Goal: Task Accomplishment & Management: Use online tool/utility

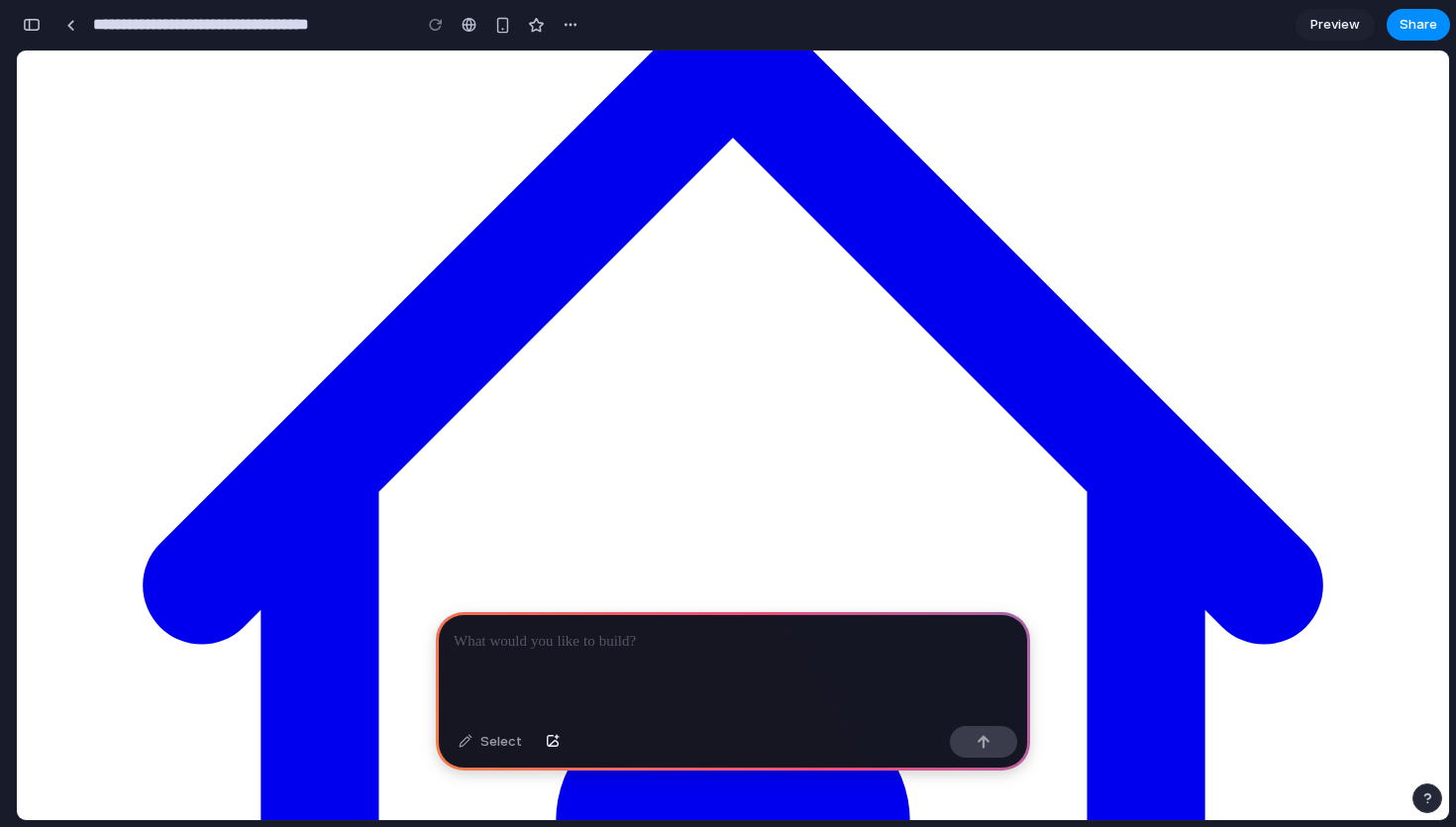
scroll to position [345, 0]
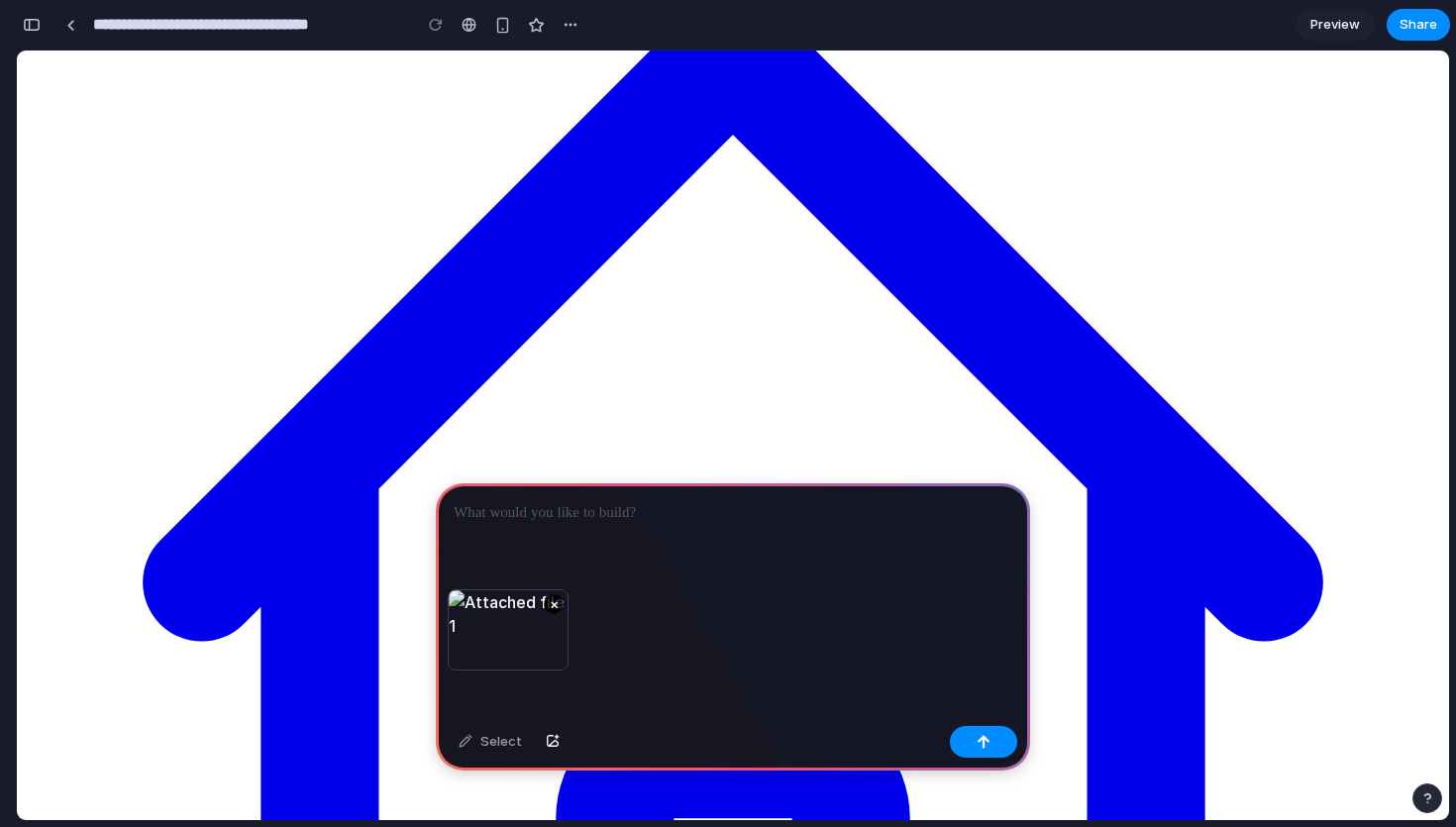
click at [634, 515] on p at bounding box center [732, 513] width 558 height 24
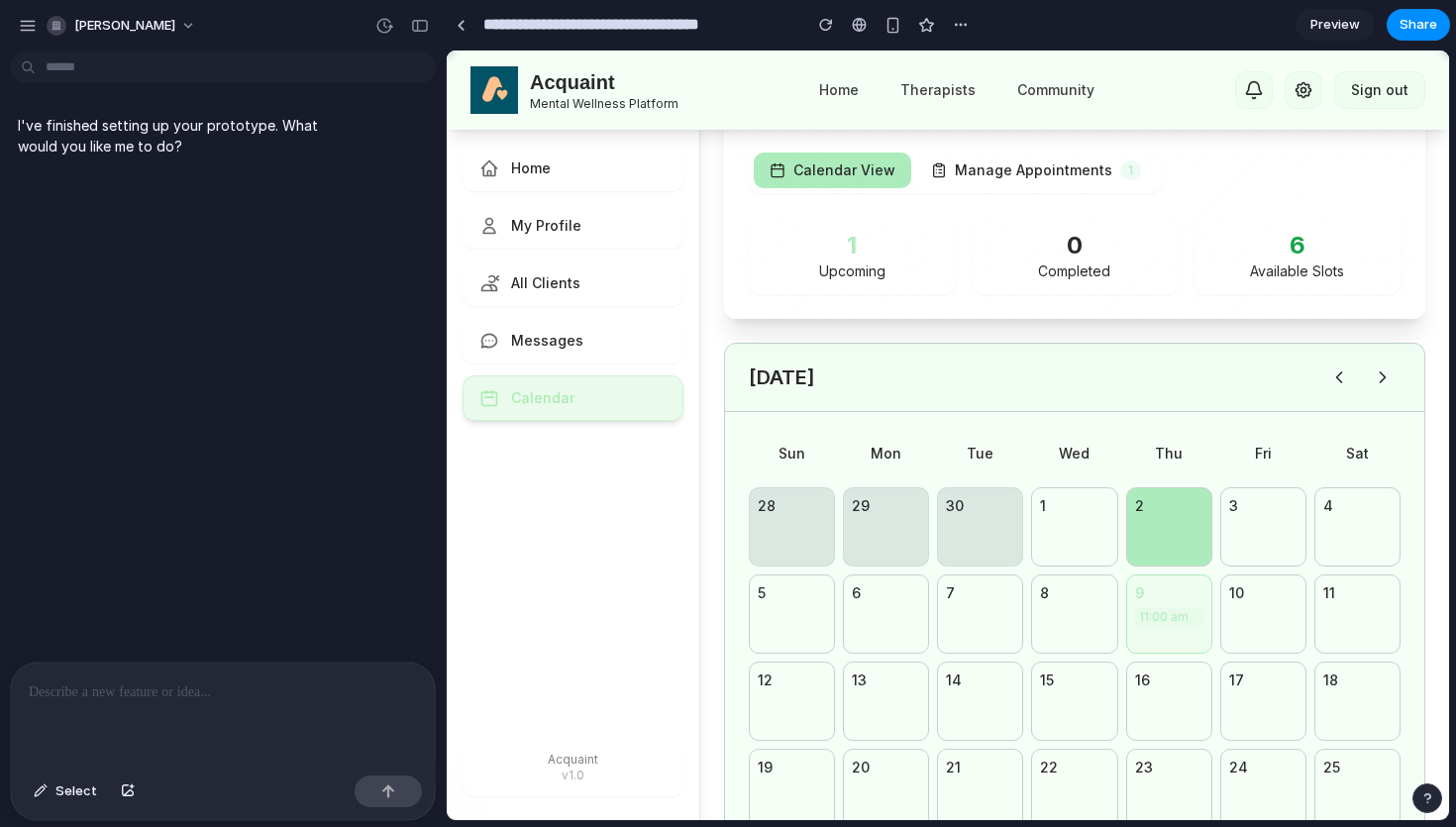
scroll to position [115, 0]
click at [1150, 645] on div "9 11:00 am" at bounding box center [1168, 613] width 86 height 79
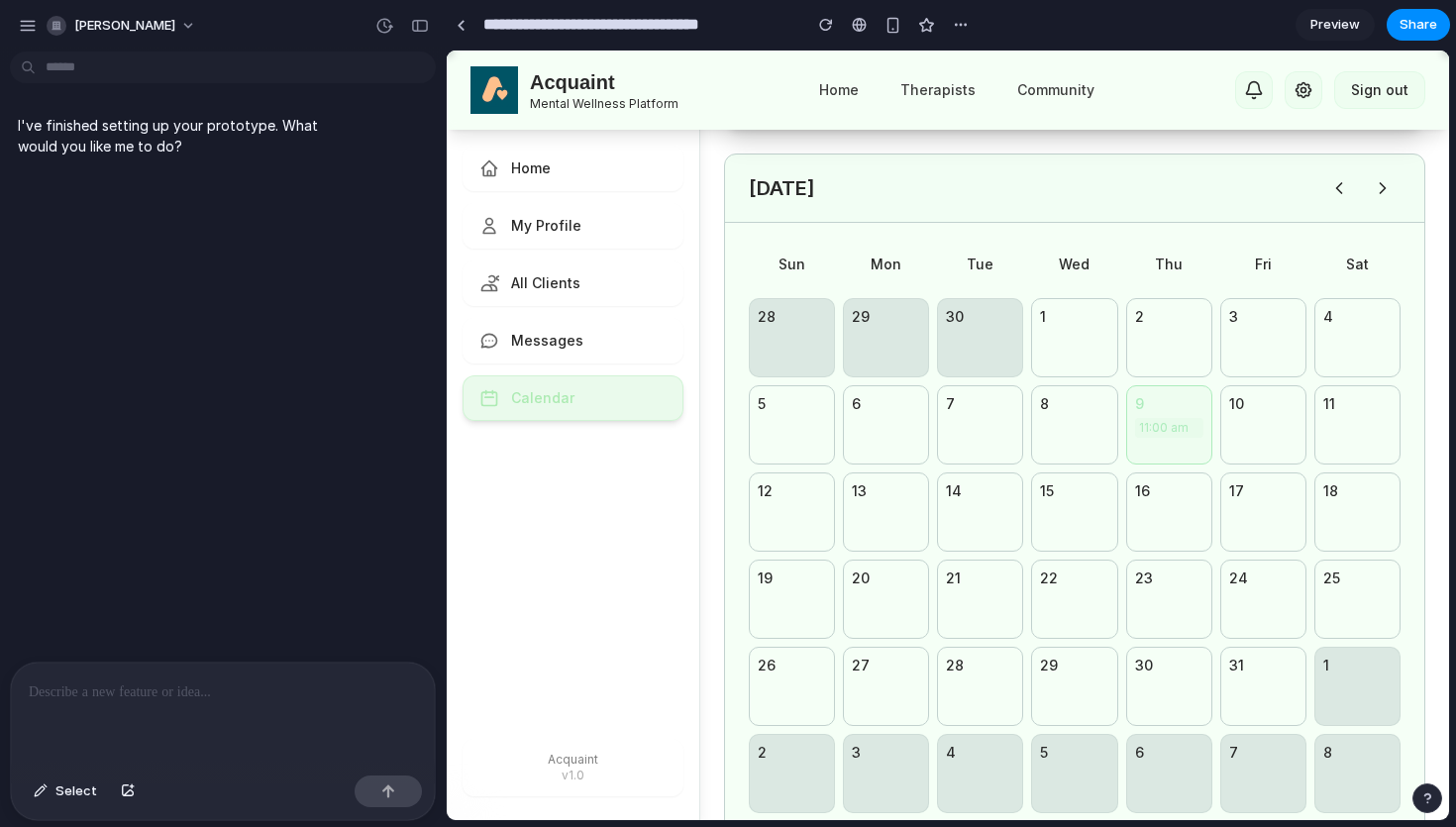
scroll to position [296, 0]
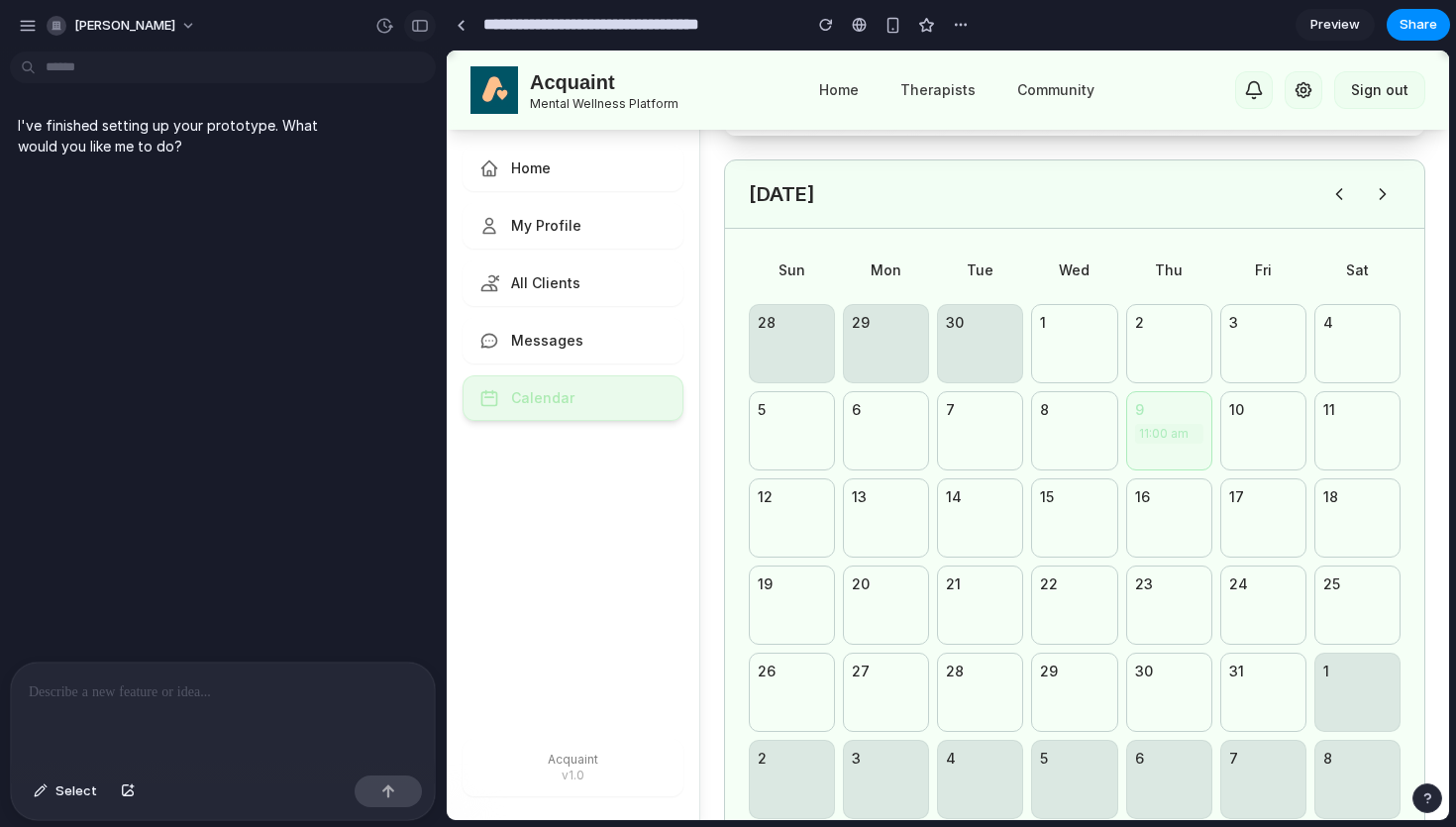
click at [414, 19] on div "button" at bounding box center [420, 26] width 18 height 14
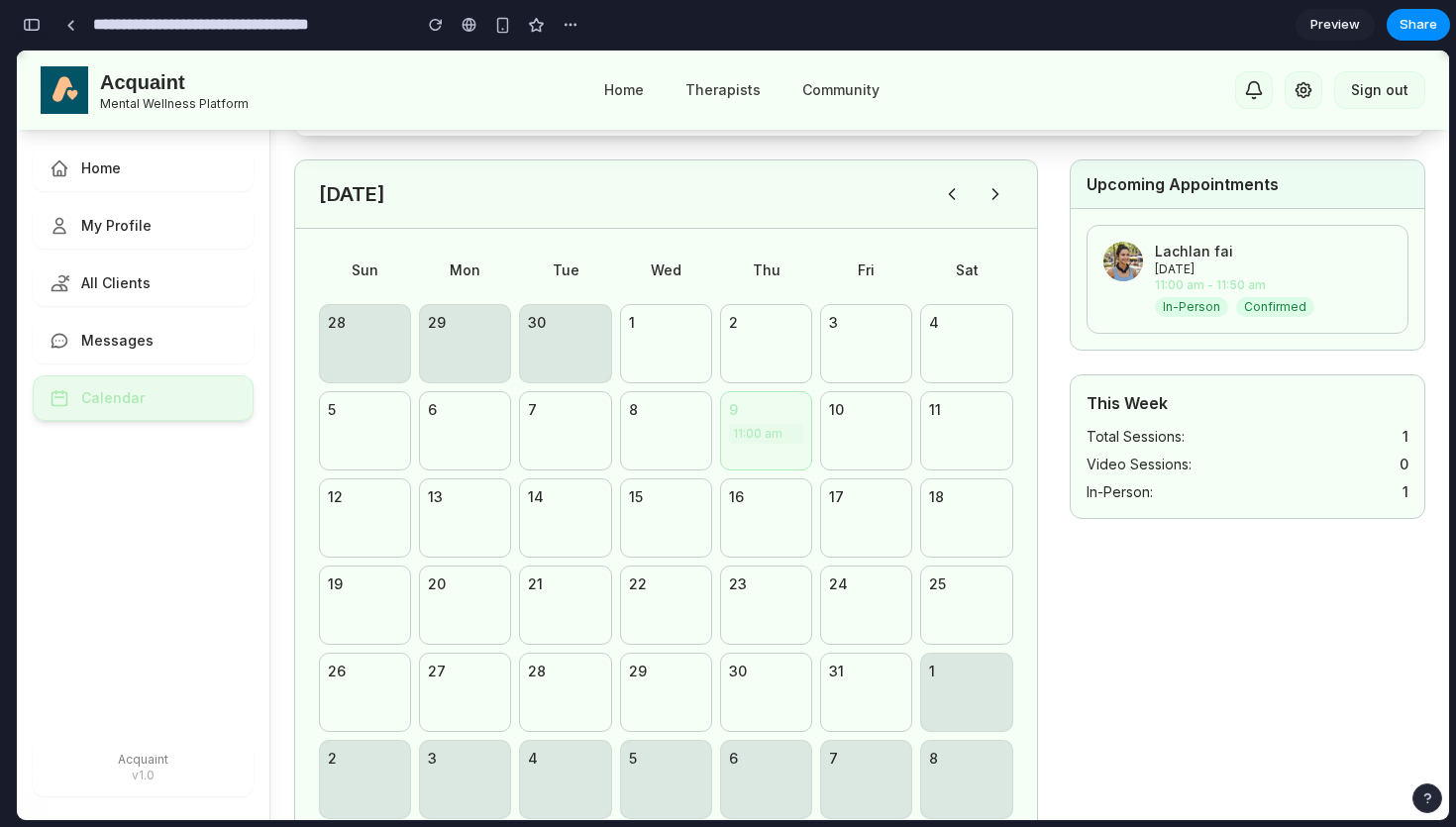
click at [32, 20] on div "button" at bounding box center [32, 25] width 18 height 14
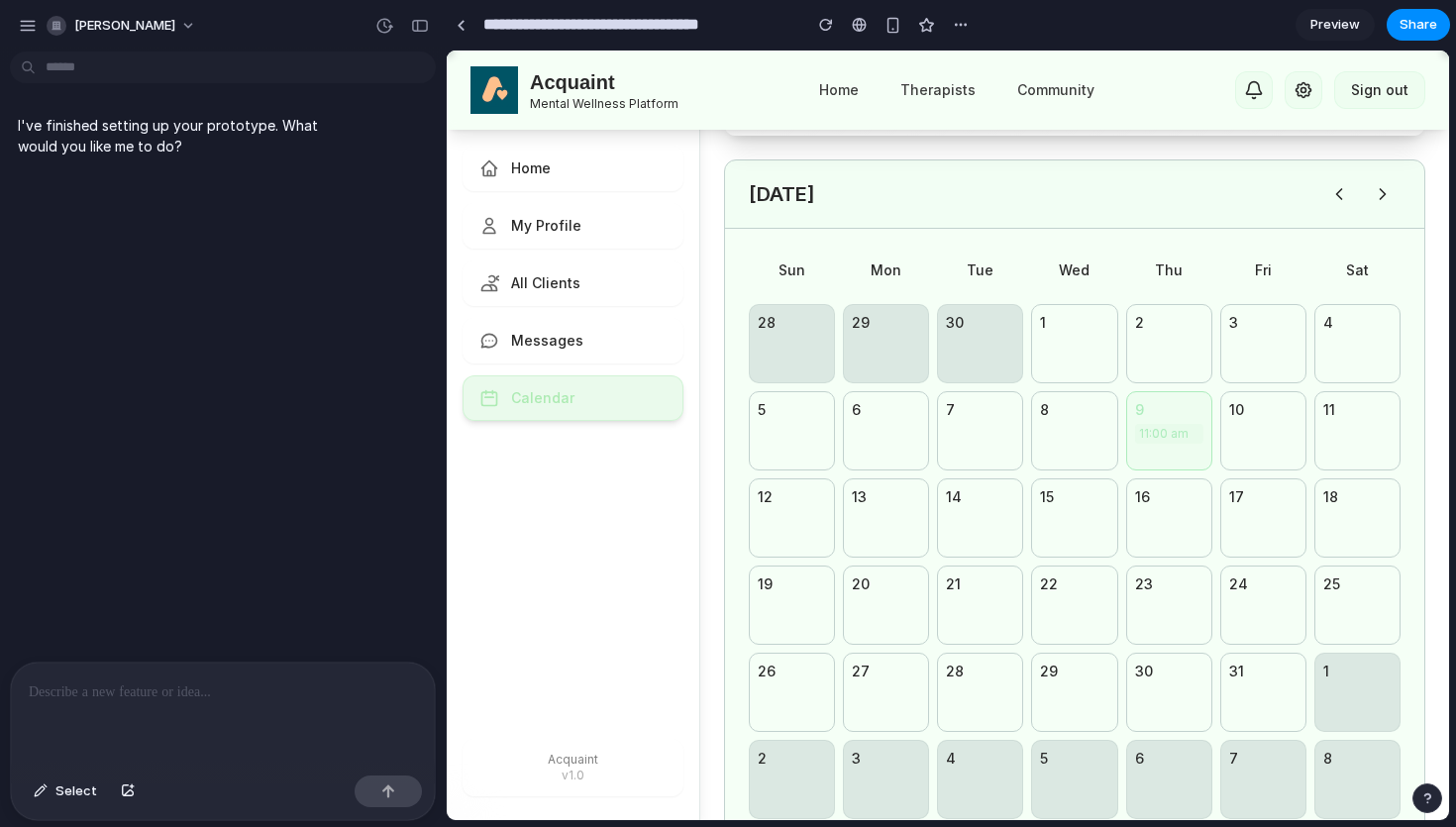
click at [341, 708] on div at bounding box center [222, 715] width 424 height 105
click at [128, 790] on div "button" at bounding box center [128, 791] width 14 height 12
click at [421, 19] on div "button" at bounding box center [420, 26] width 18 height 14
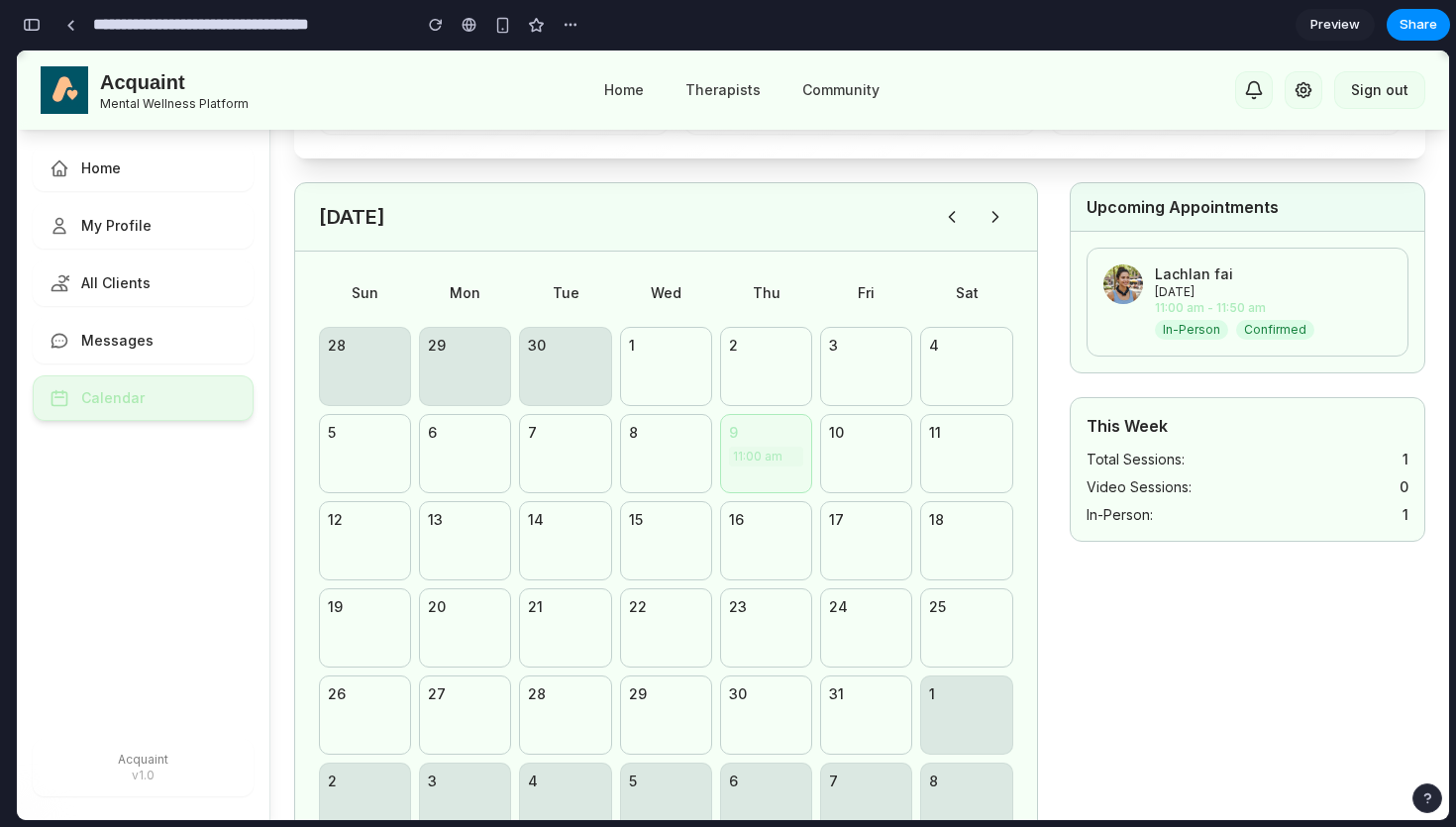
scroll to position [199, 0]
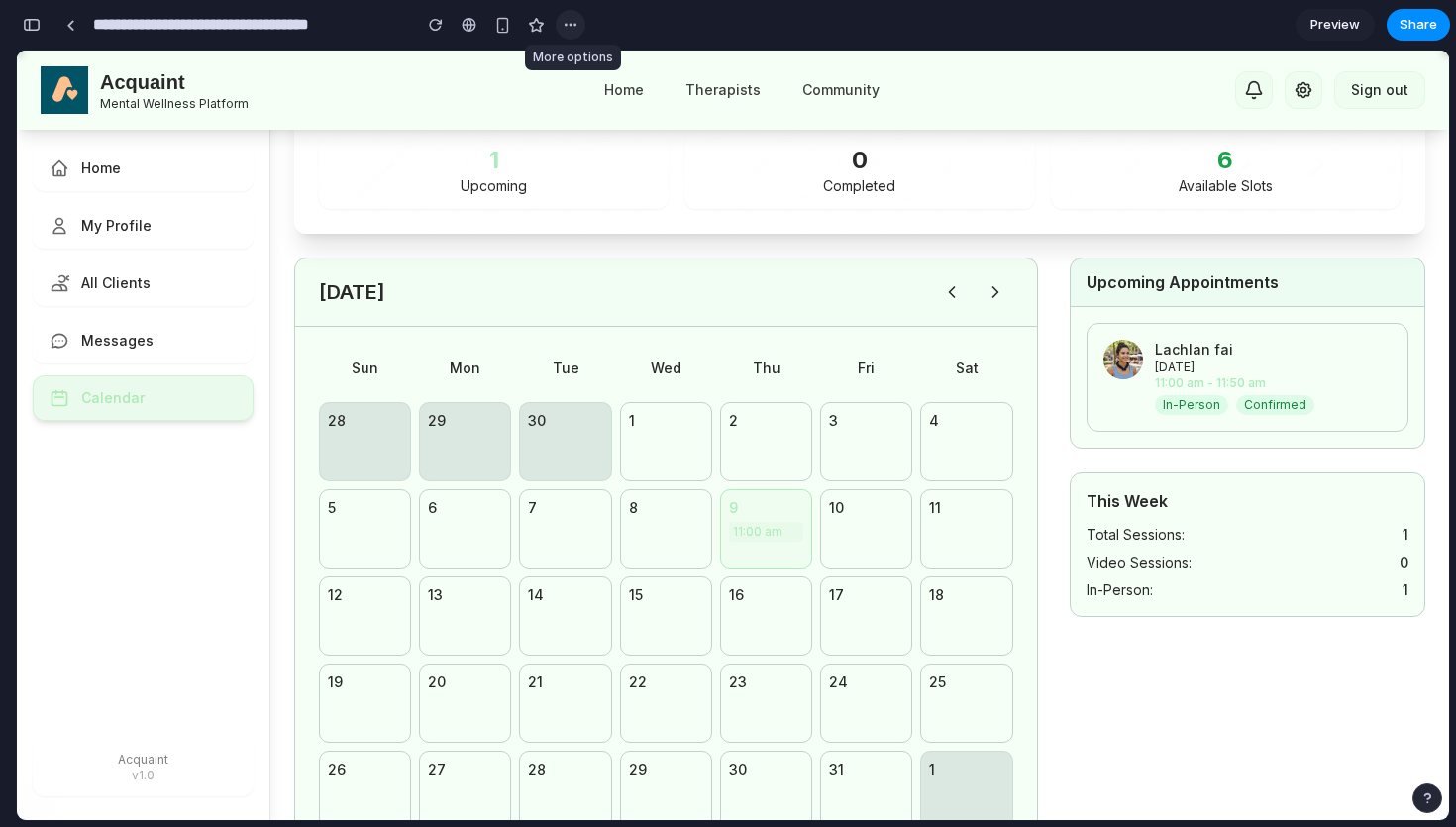
click at [575, 24] on div "button" at bounding box center [570, 25] width 16 height 16
click at [575, 24] on div "Duplicate Delete" at bounding box center [728, 414] width 1456 height 827
click at [71, 27] on div at bounding box center [70, 25] width 9 height 11
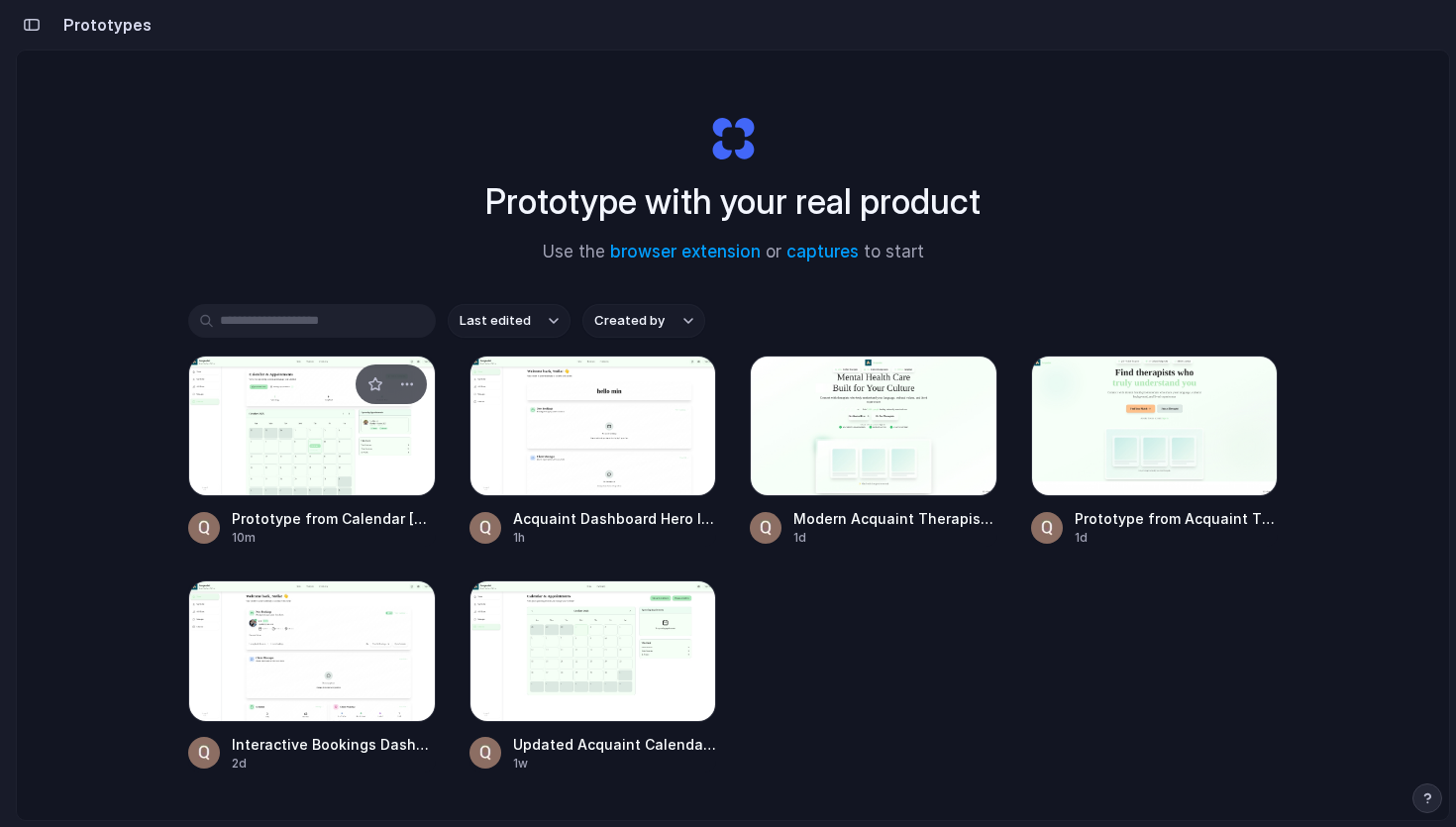
click at [312, 426] on div at bounding box center [312, 425] width 248 height 141
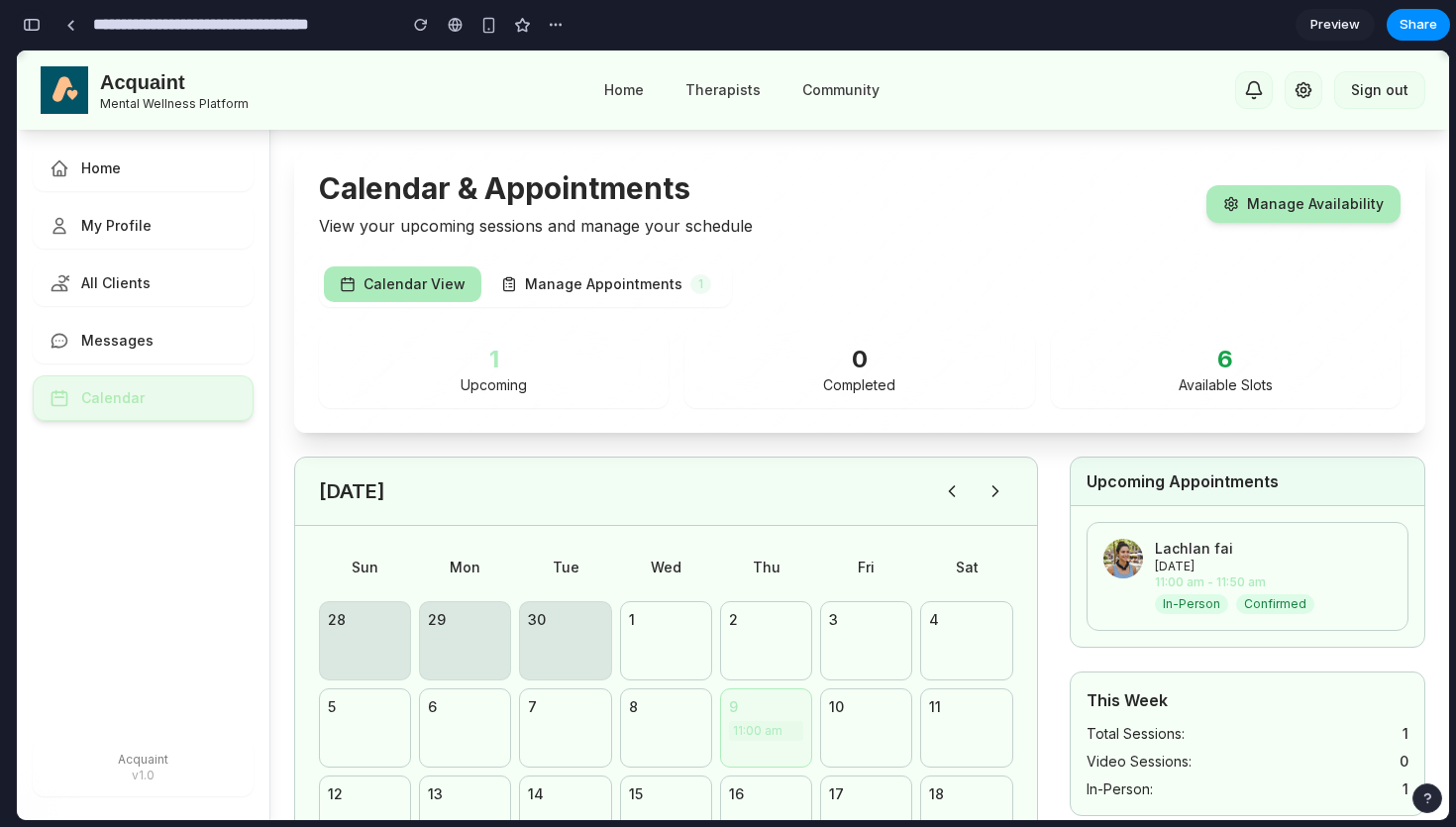
click at [29, 22] on div "button" at bounding box center [32, 25] width 18 height 14
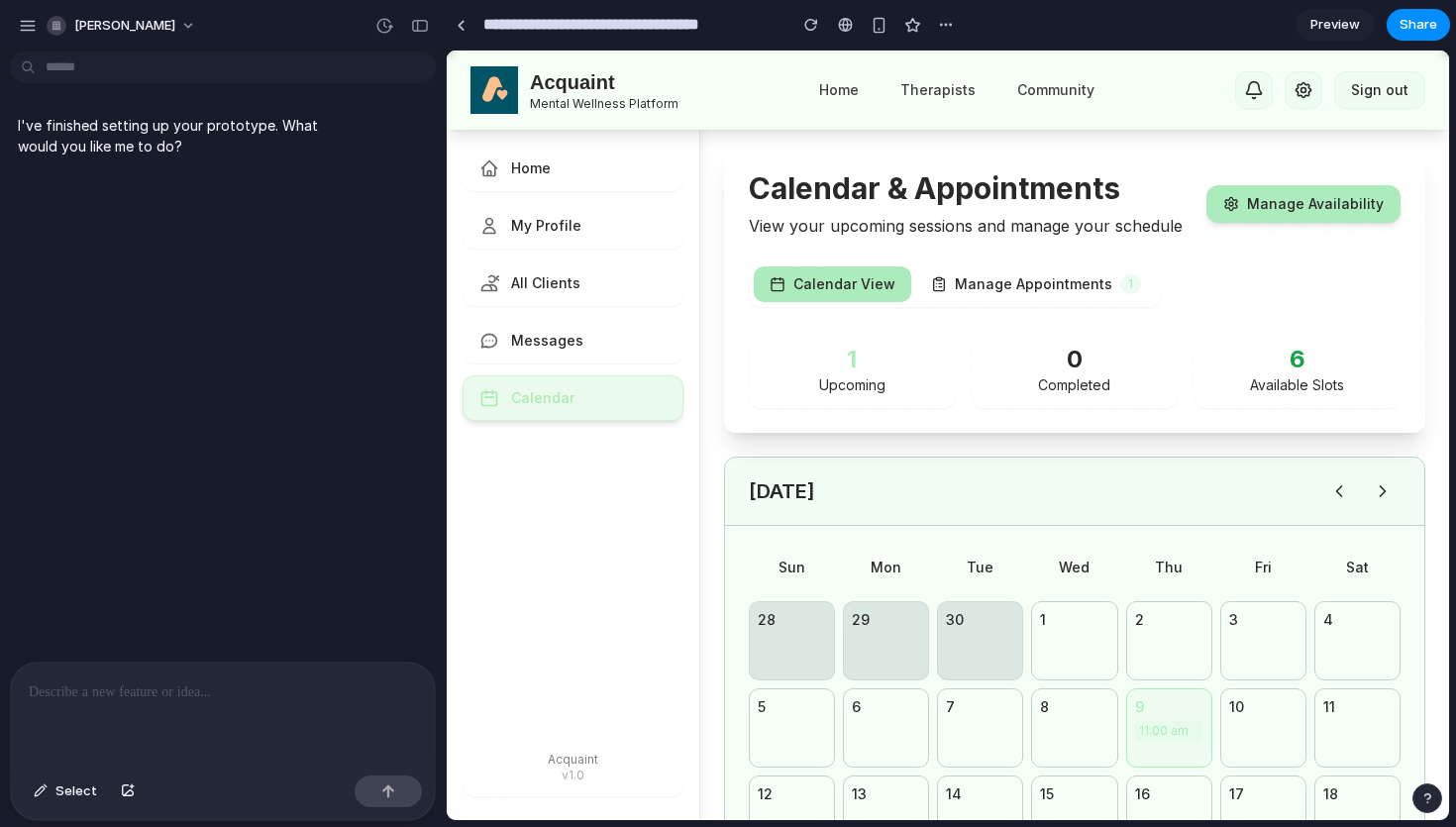
click at [211, 702] on p at bounding box center [222, 692] width 388 height 24
click at [54, 795] on button "Select" at bounding box center [65, 791] width 83 height 32
click at [1171, 712] on div at bounding box center [947, 435] width 1001 height 768
click at [70, 787] on span "Select" at bounding box center [76, 791] width 42 height 20
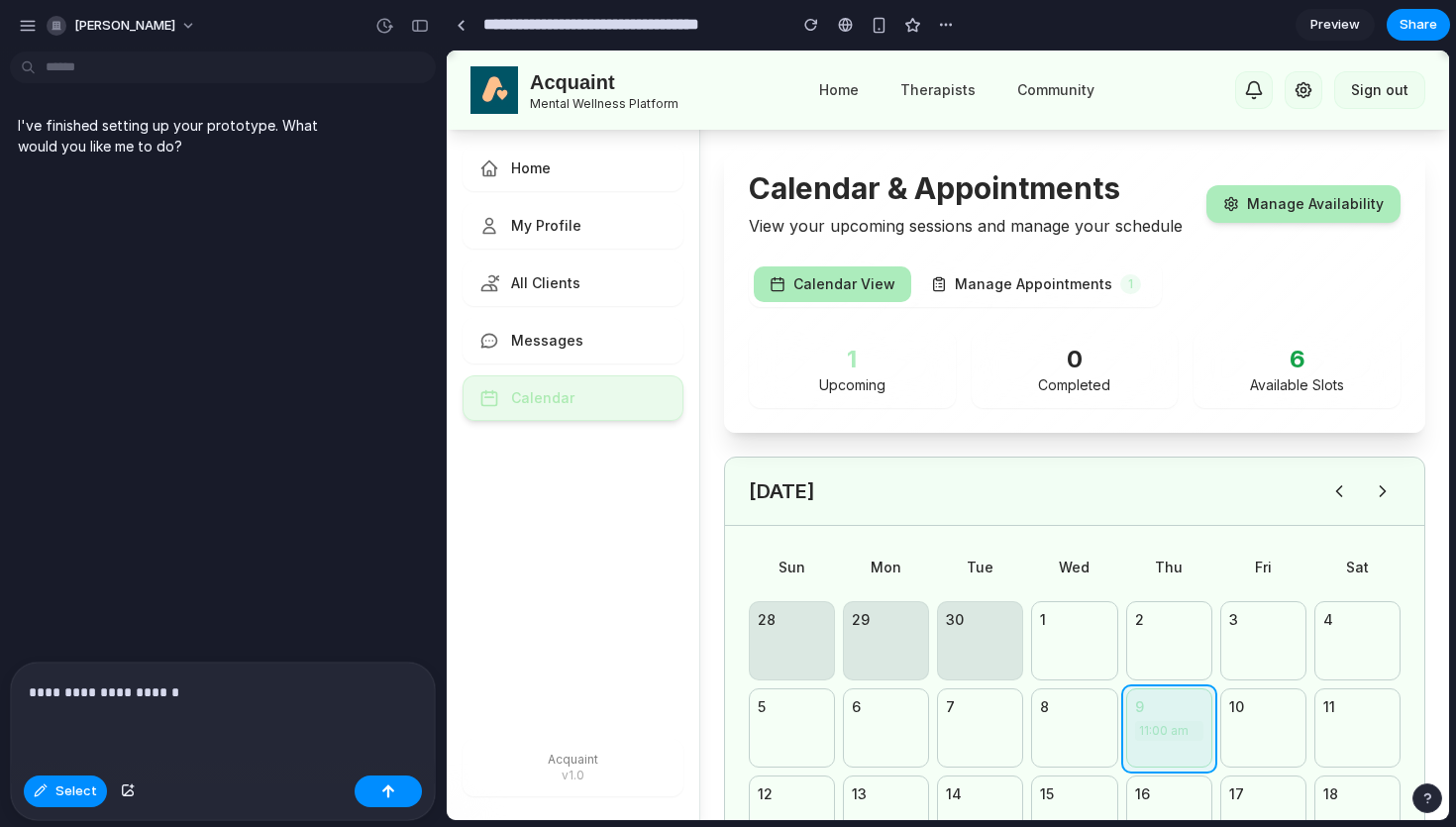
click at [1172, 747] on div at bounding box center [947, 435] width 1001 height 768
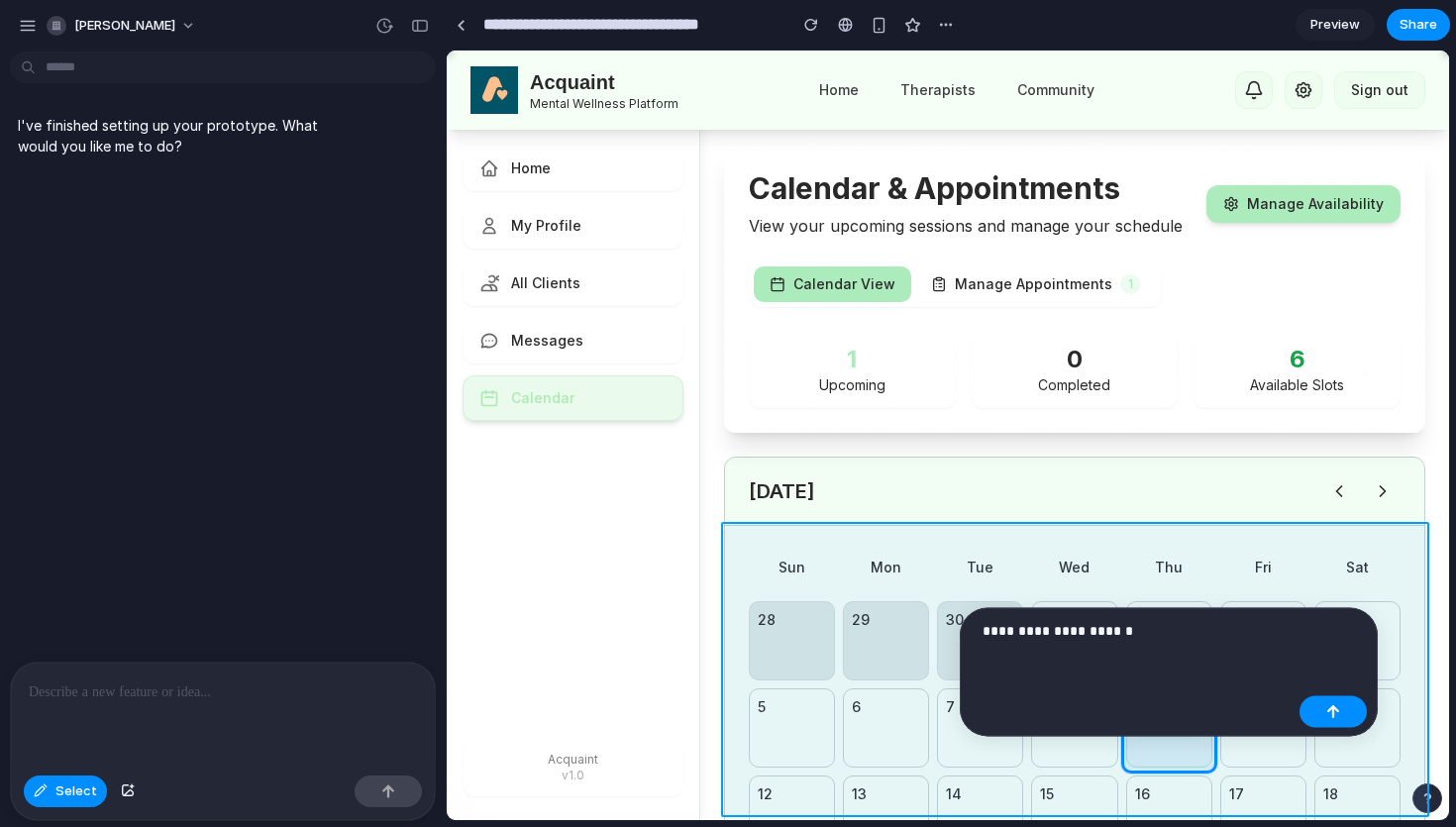
click at [979, 540] on div at bounding box center [947, 435] width 1001 height 768
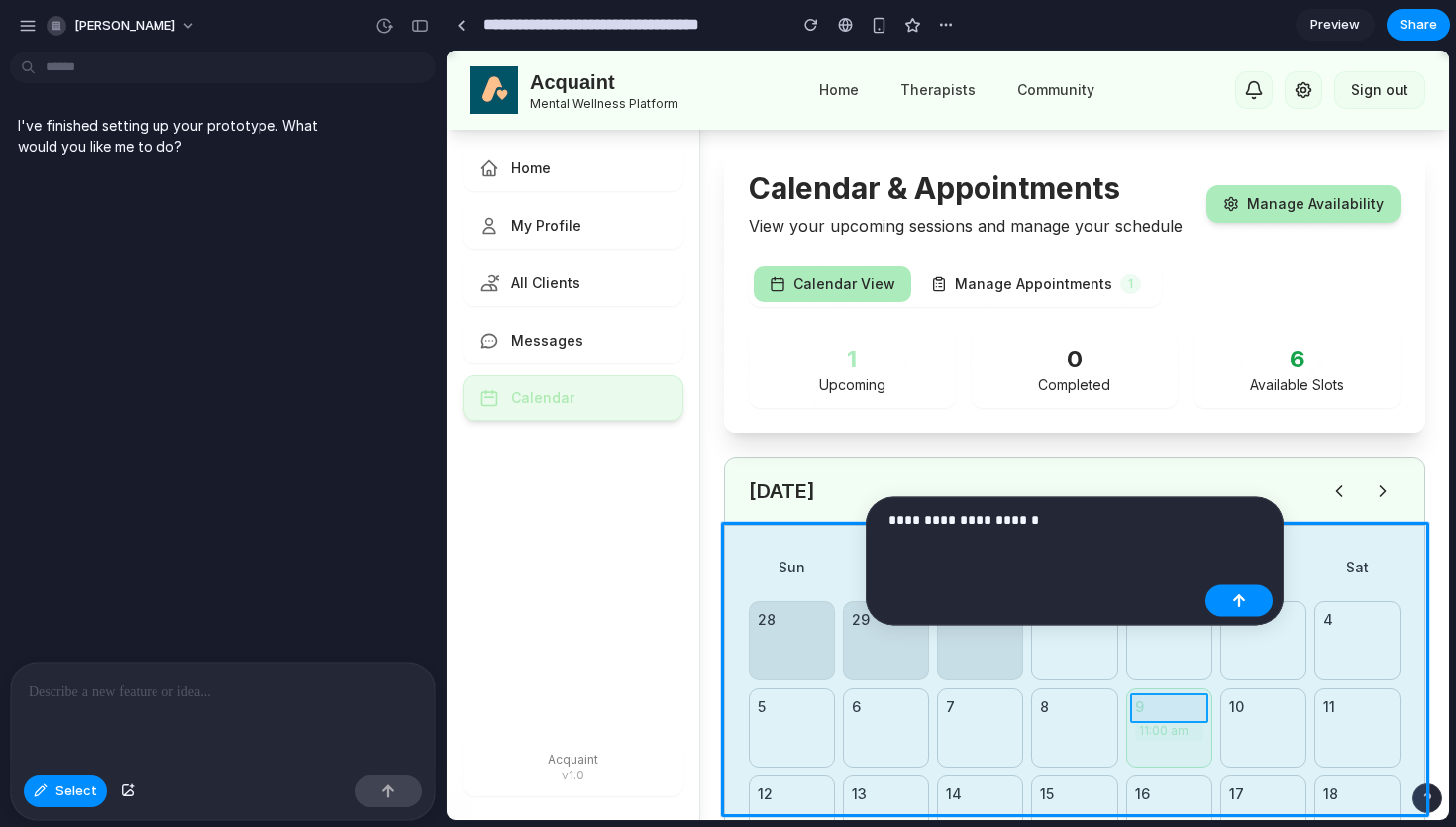
click at [1157, 703] on div at bounding box center [947, 435] width 1001 height 768
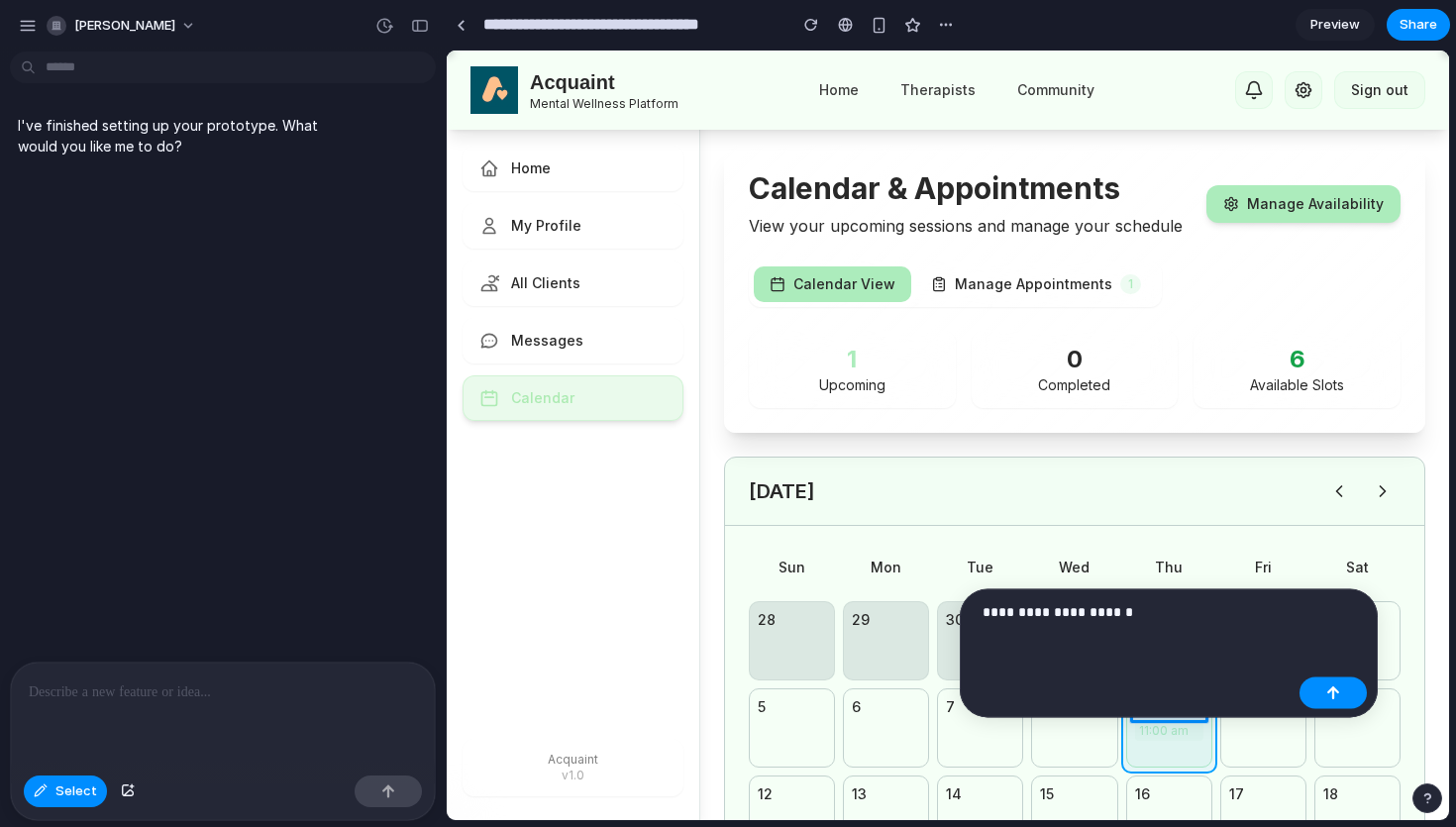
click at [1162, 752] on div at bounding box center [947, 435] width 1001 height 768
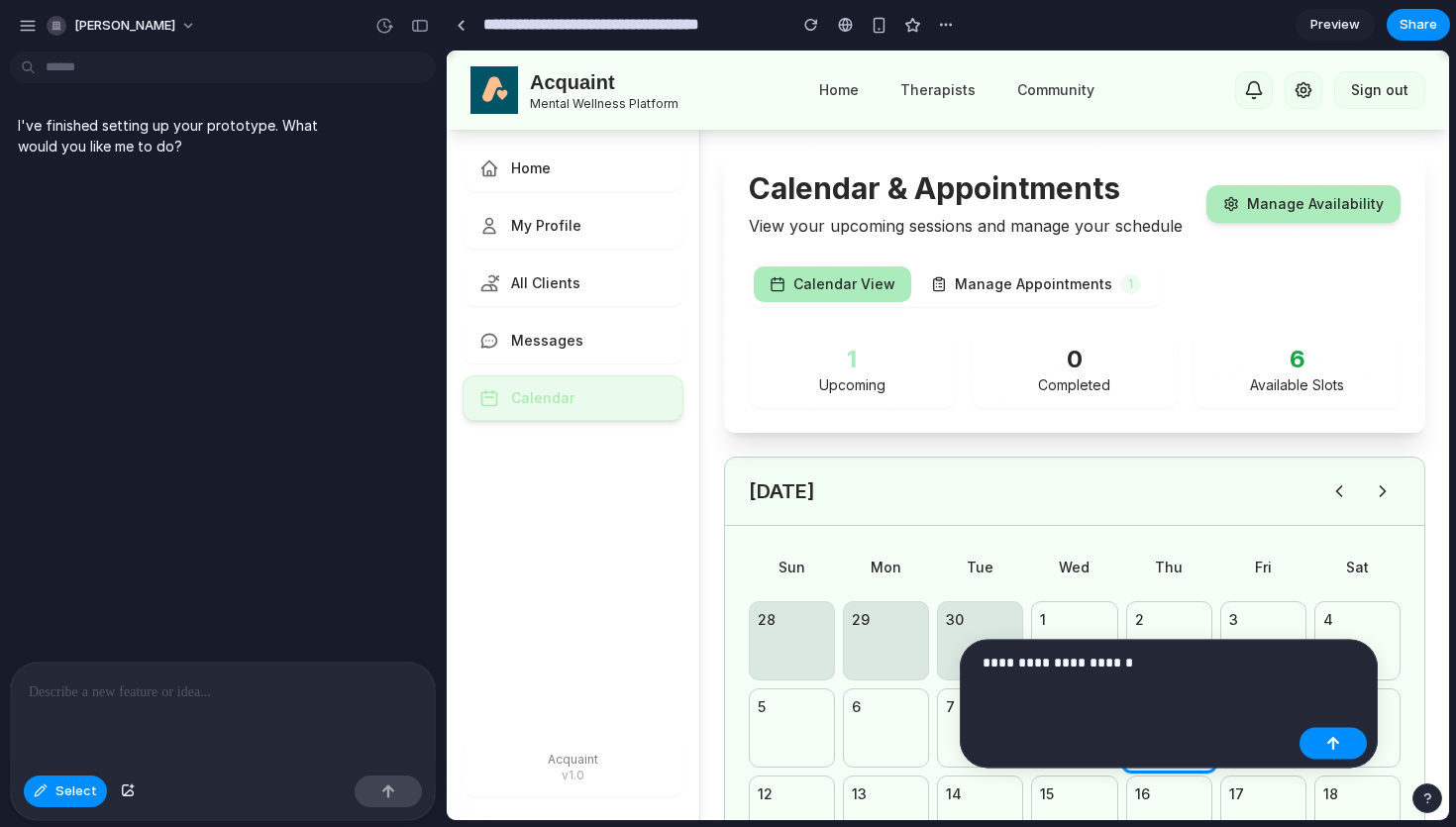
click at [1172, 670] on p "**********" at bounding box center [1136, 662] width 308 height 24
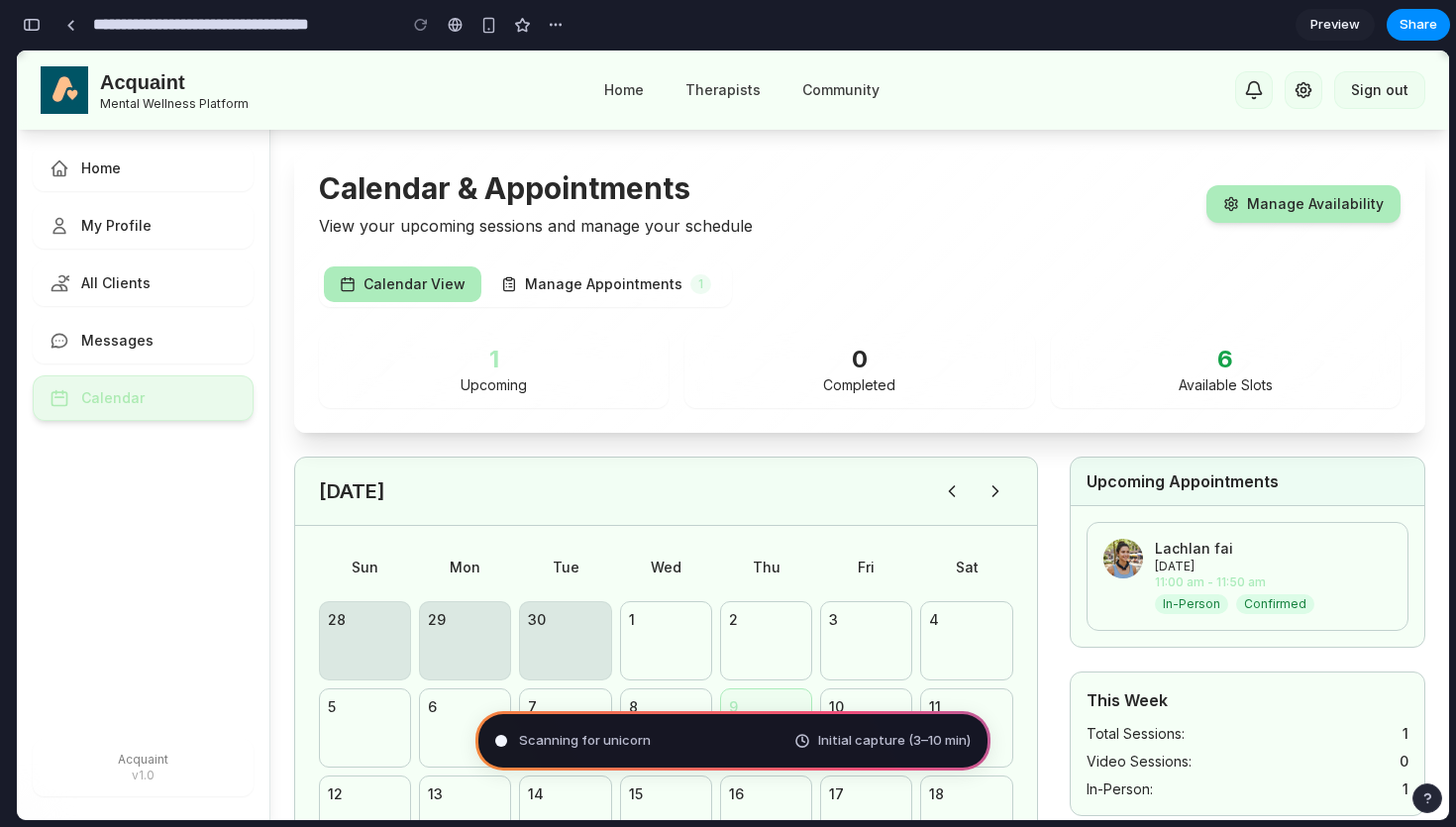
type input "**********"
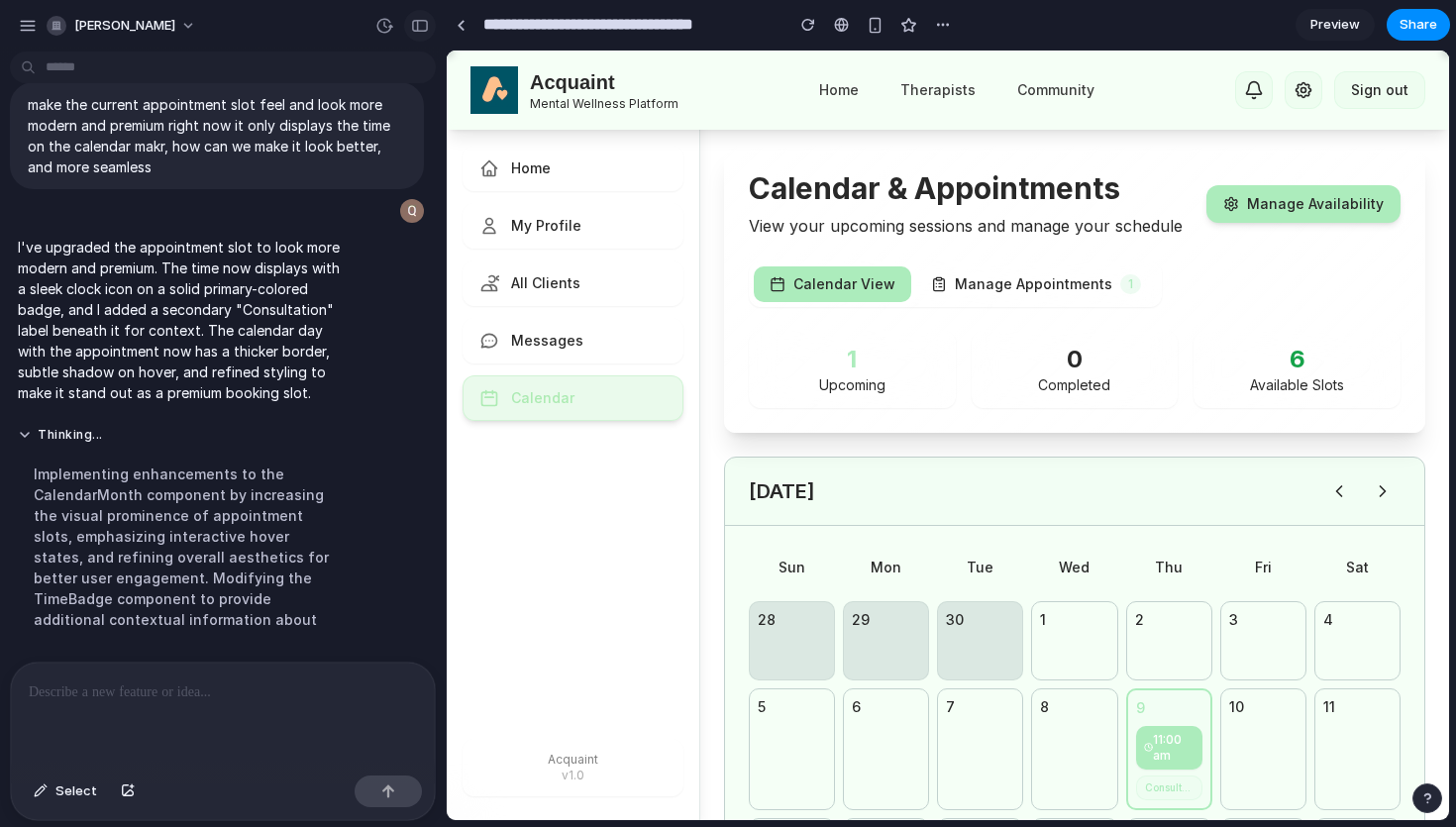
click at [417, 25] on div "button" at bounding box center [420, 26] width 18 height 14
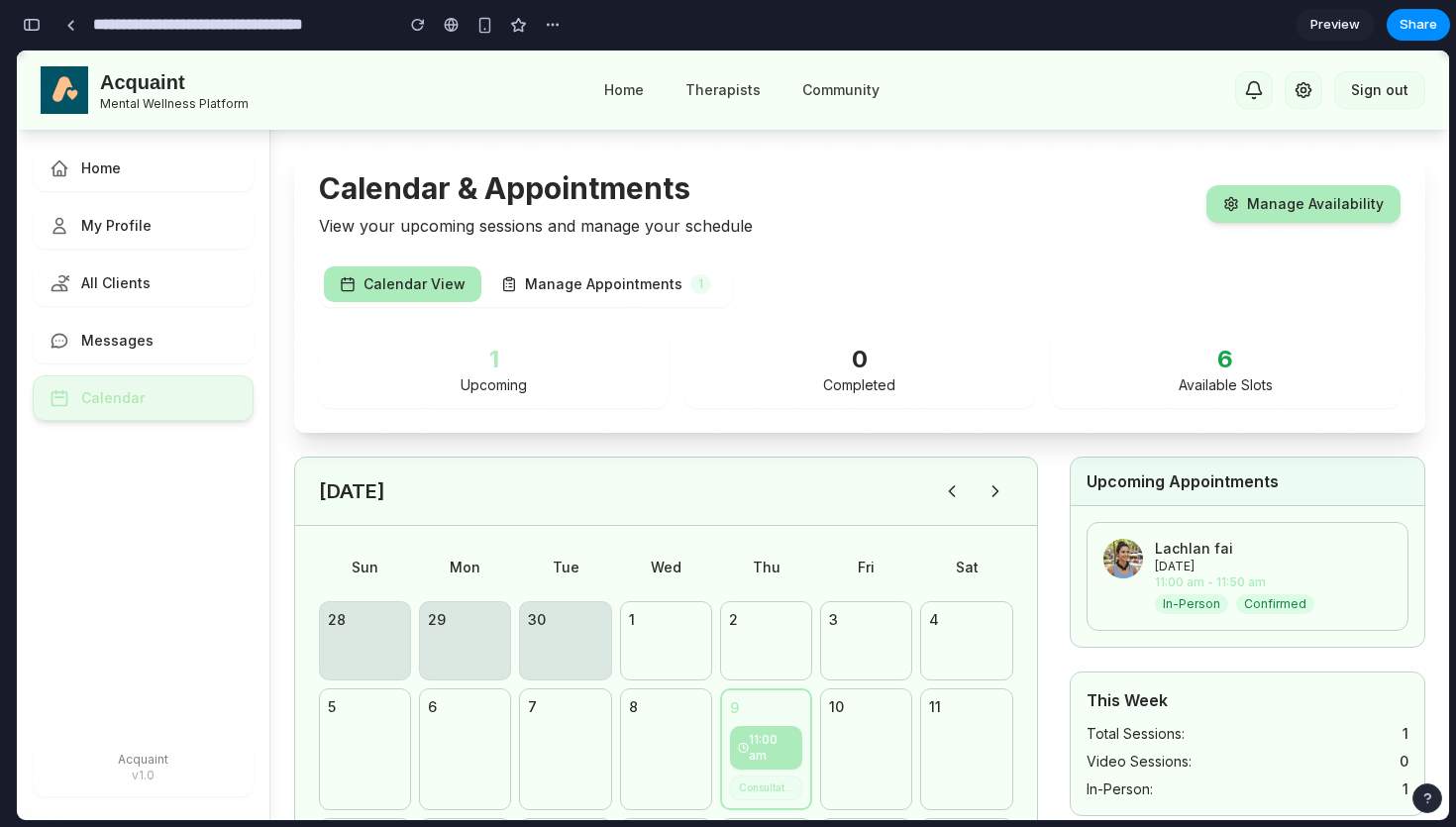
scroll to position [276, 0]
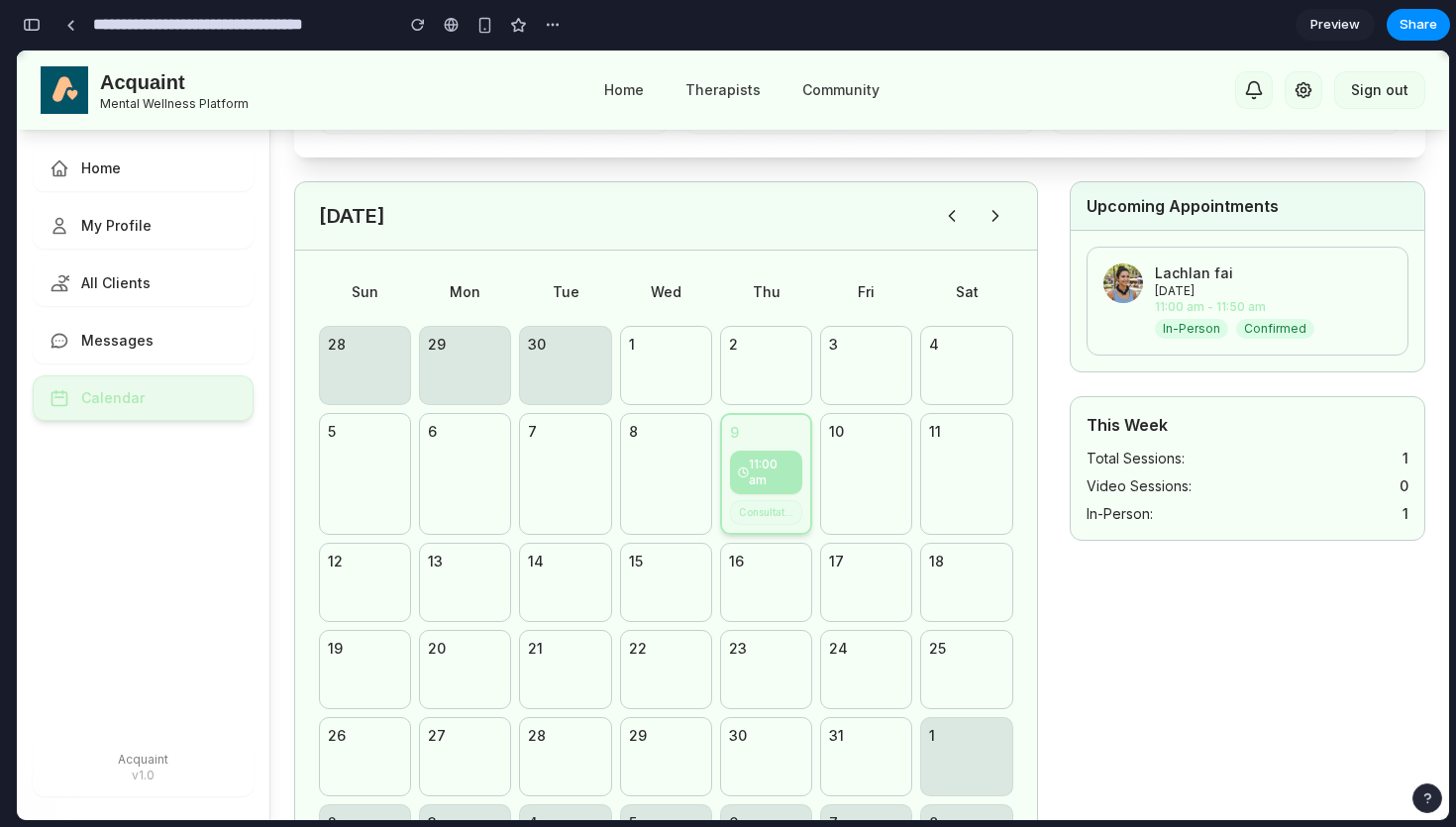
click at [779, 469] on span "11:00 am" at bounding box center [772, 472] width 46 height 32
click at [778, 513] on div "Consultation" at bounding box center [766, 512] width 72 height 25
click at [810, 439] on div "9 11:00 am Consultation" at bounding box center [766, 473] width 92 height 122
click at [40, 25] on button "button" at bounding box center [32, 25] width 32 height 32
